Goal: Task Accomplishment & Management: Complete application form

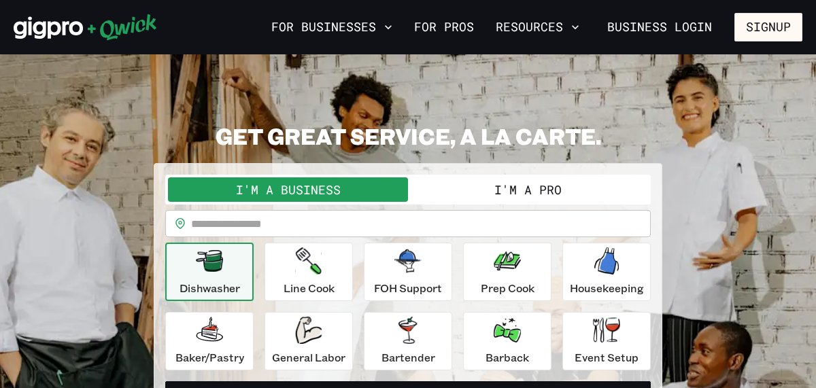
click at [524, 185] on button "I'm a Pro" at bounding box center [528, 190] width 240 height 24
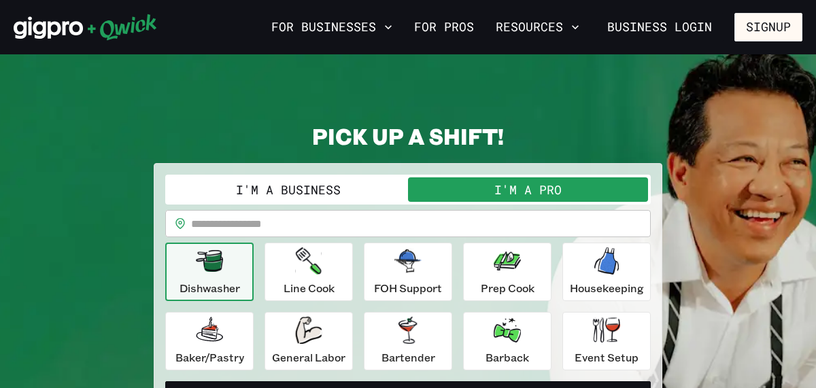
click at [222, 269] on icon "button" at bounding box center [209, 261] width 27 height 22
click at [280, 275] on button "Line Cook" at bounding box center [309, 272] width 88 height 58
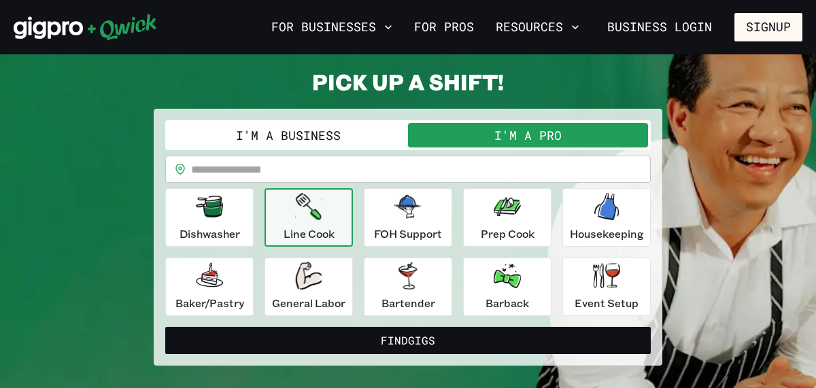
scroll to position [82, 0]
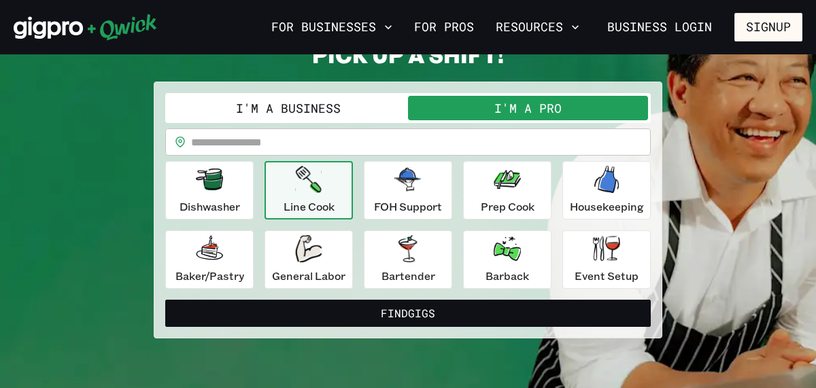
click at [253, 145] on input "text" at bounding box center [421, 142] width 460 height 27
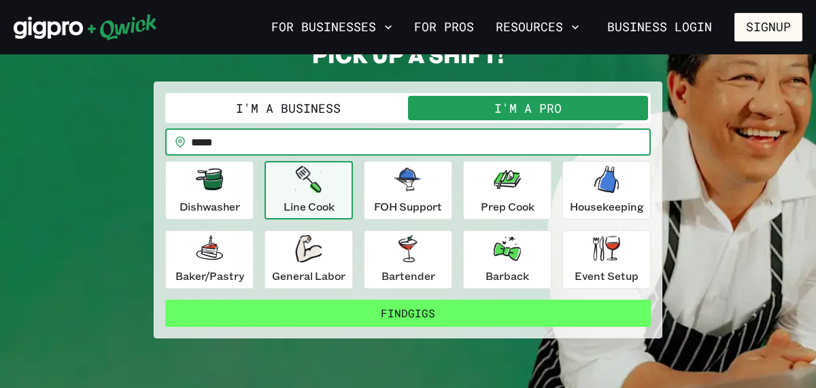
type input "*****"
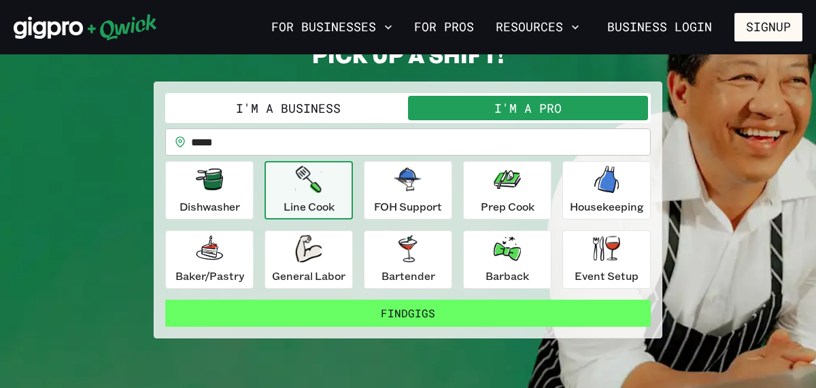
click at [397, 313] on button "Find Gigs" at bounding box center [408, 313] width 486 height 27
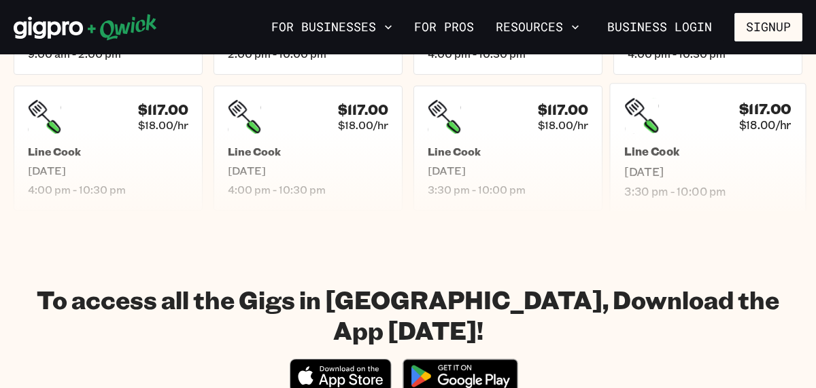
scroll to position [626, 0]
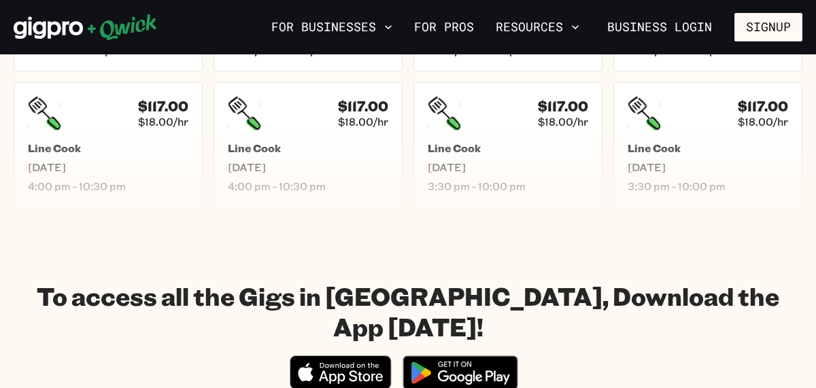
click at [319, 357] on icon "Download on the App Store" at bounding box center [340, 373] width 100 height 33
click at [524, 200] on div "$117.00 $18.00/hr Line Cook [DATE] 3:30 pm - 10:00 pm" at bounding box center [507, 145] width 197 height 130
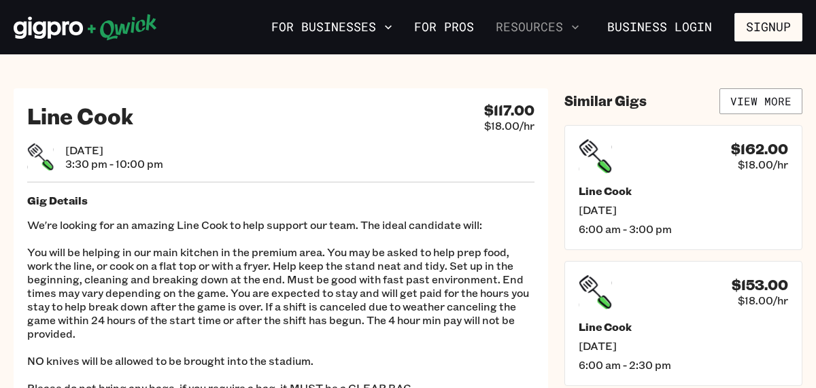
click at [511, 30] on button "Resources" at bounding box center [537, 27] width 95 height 23
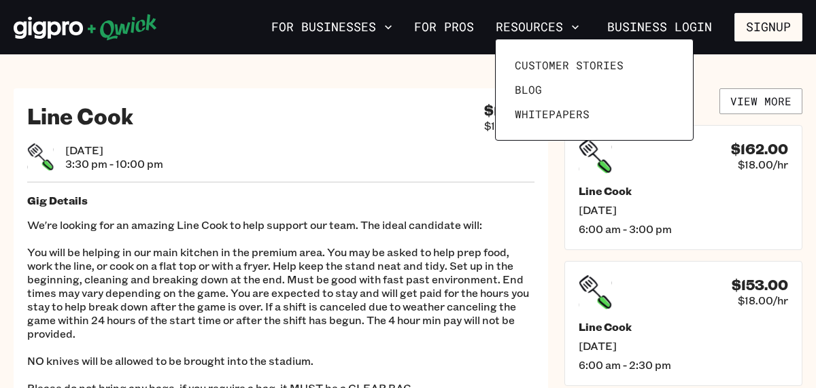
click at [373, 108] on div at bounding box center [408, 194] width 816 height 388
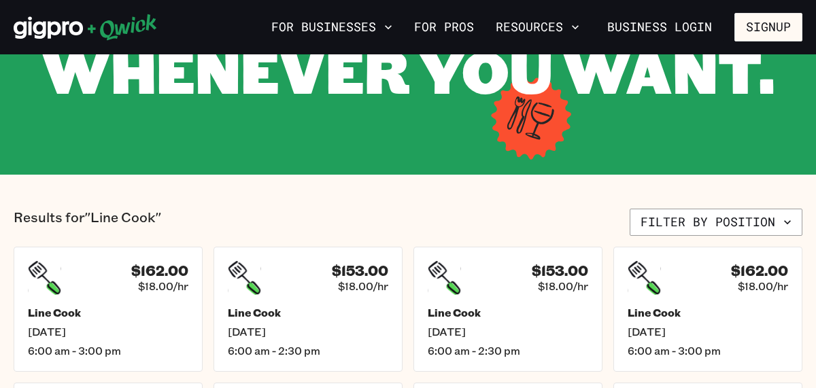
scroll to position [190, 0]
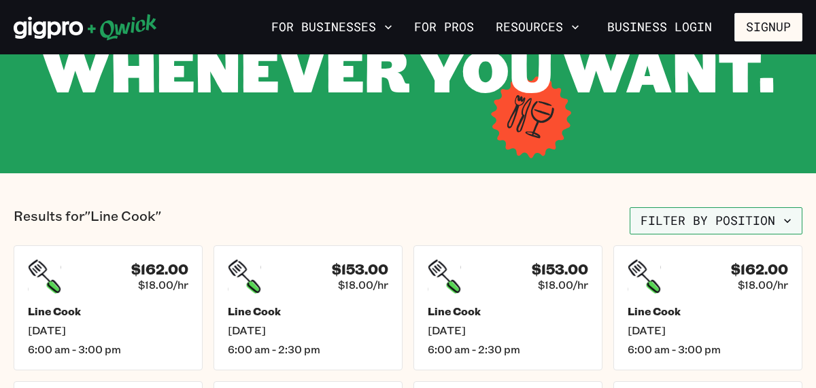
click at [781, 219] on icon "button" at bounding box center [788, 221] width 14 height 14
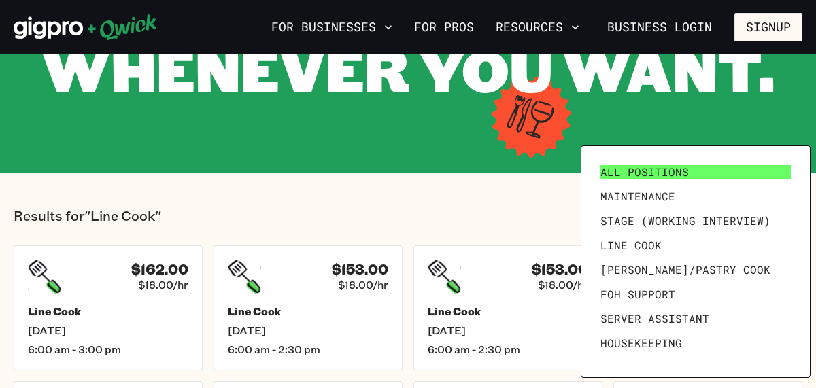
click at [614, 169] on span "All Positions" at bounding box center [645, 172] width 88 height 14
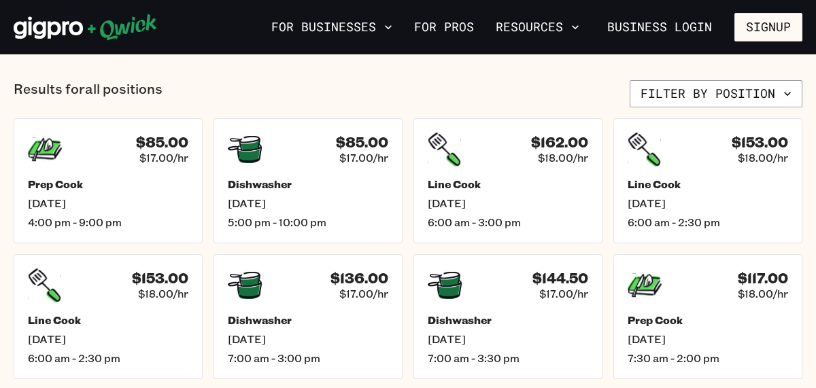
scroll to position [517, 0]
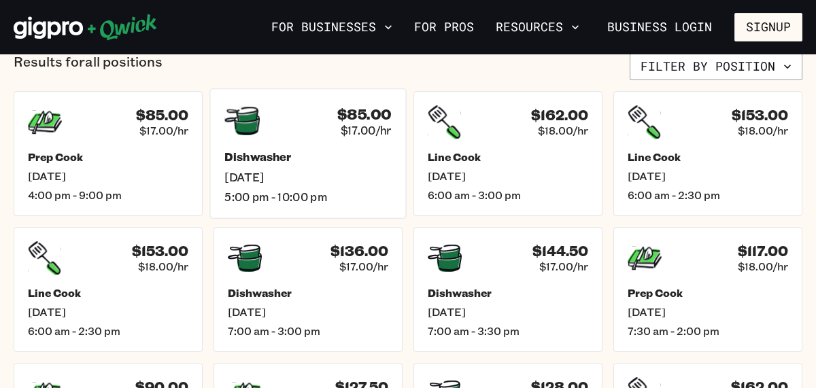
click at [256, 139] on div "$85.00 $17.00/hr Dishwasher [DATE] 5:00 pm - 10:00 pm" at bounding box center [307, 153] width 197 height 130
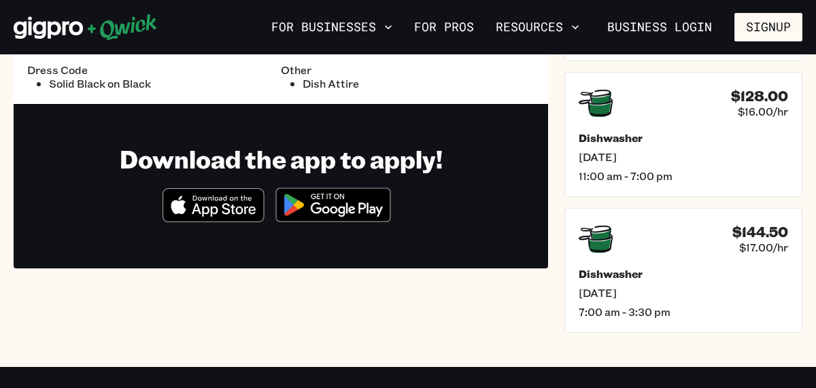
scroll to position [326, 0]
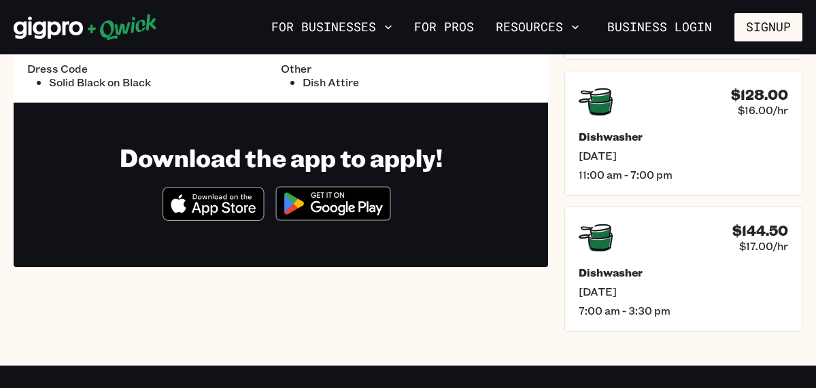
click at [306, 201] on img at bounding box center [333, 203] width 132 height 51
click at [761, 34] on button "Signup" at bounding box center [769, 27] width 68 height 29
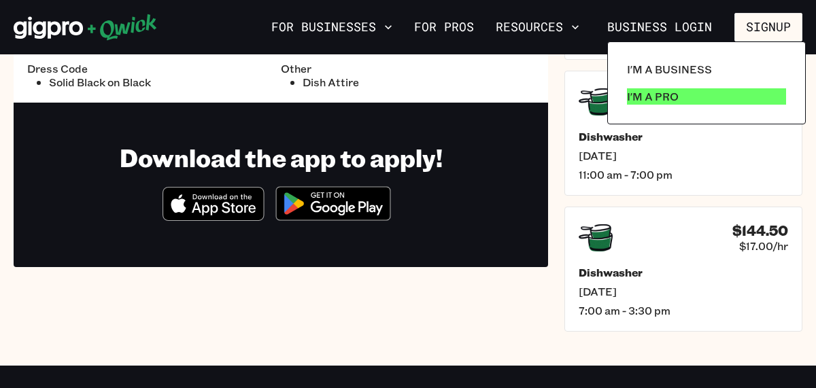
click at [676, 92] on p "I'm a Pro" at bounding box center [653, 96] width 52 height 16
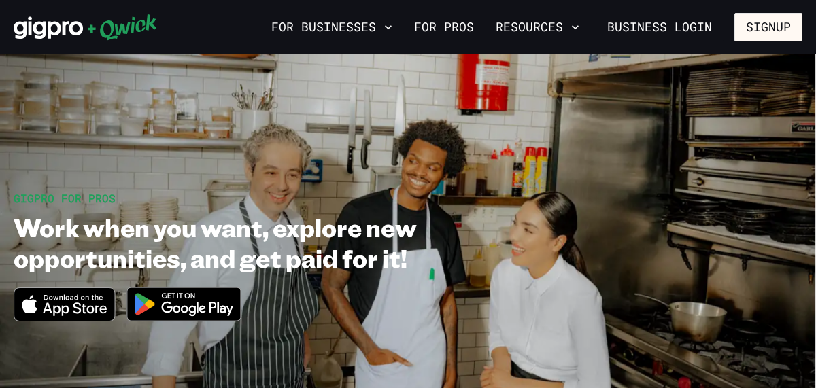
click at [166, 309] on img at bounding box center [184, 304] width 132 height 51
